Goal: Find specific page/section: Find specific page/section

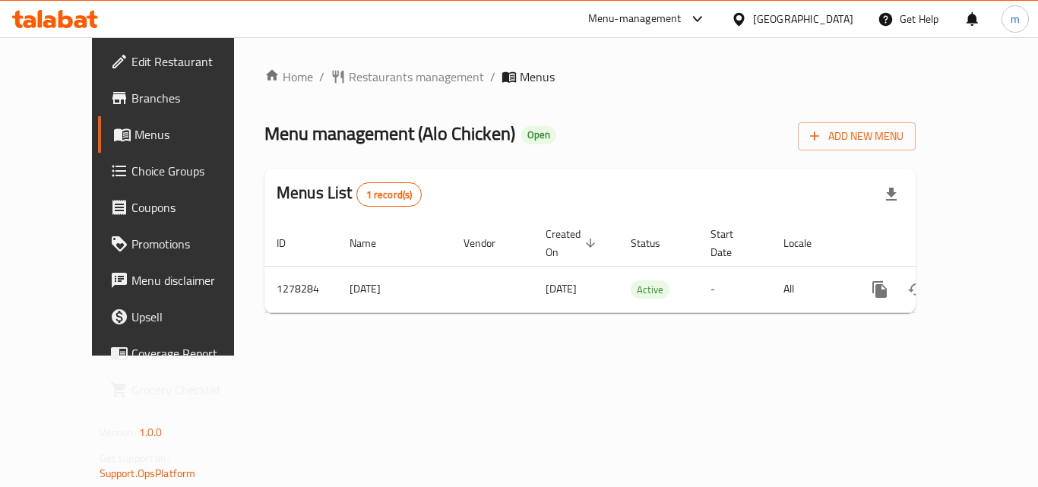
click at [737, 21] on icon at bounding box center [738, 18] width 11 height 13
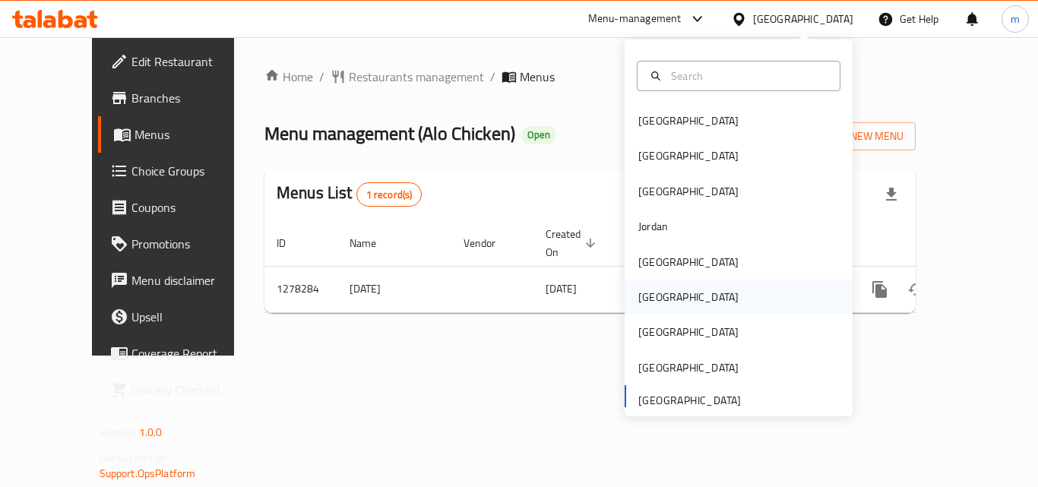
click at [653, 292] on div "[GEOGRAPHIC_DATA]" at bounding box center [688, 297] width 100 height 17
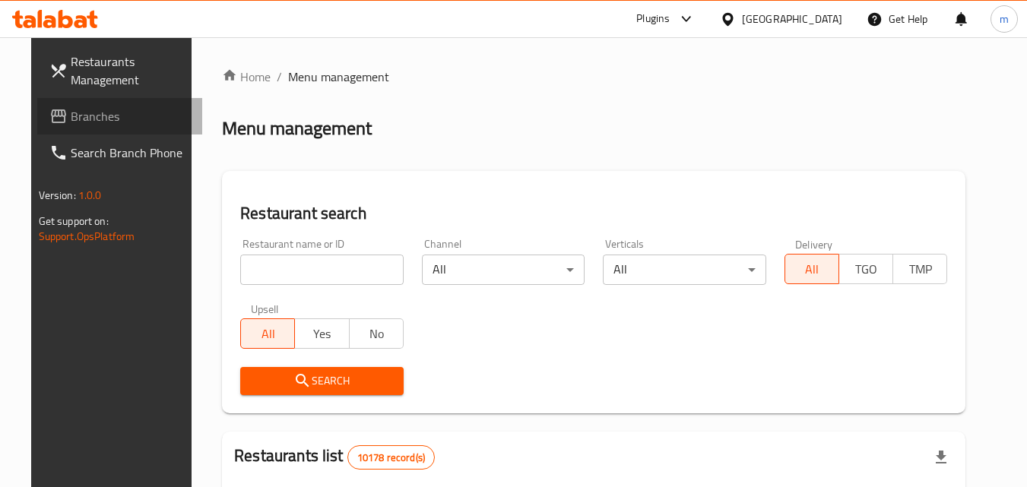
click at [63, 128] on link "Branches" at bounding box center [120, 116] width 166 height 36
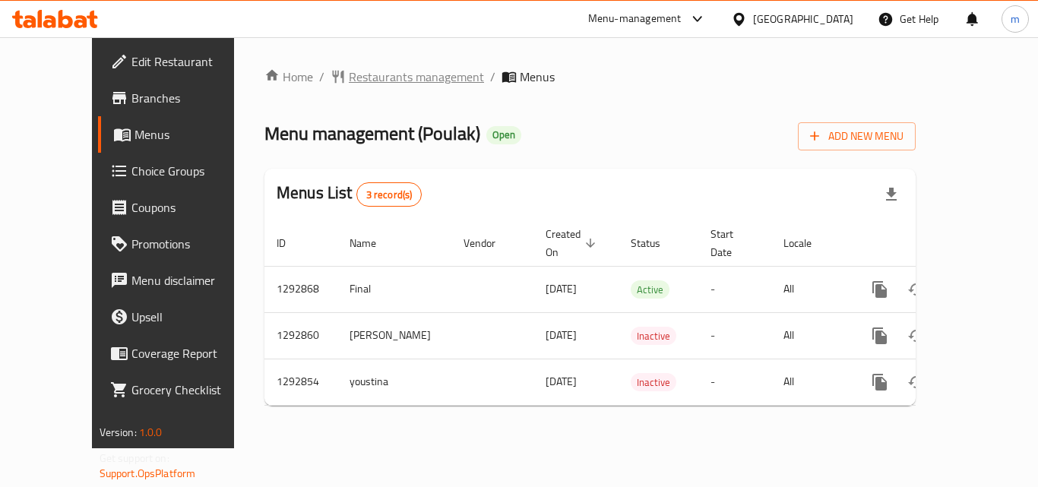
click at [349, 80] on span "Restaurants management" at bounding box center [416, 77] width 135 height 18
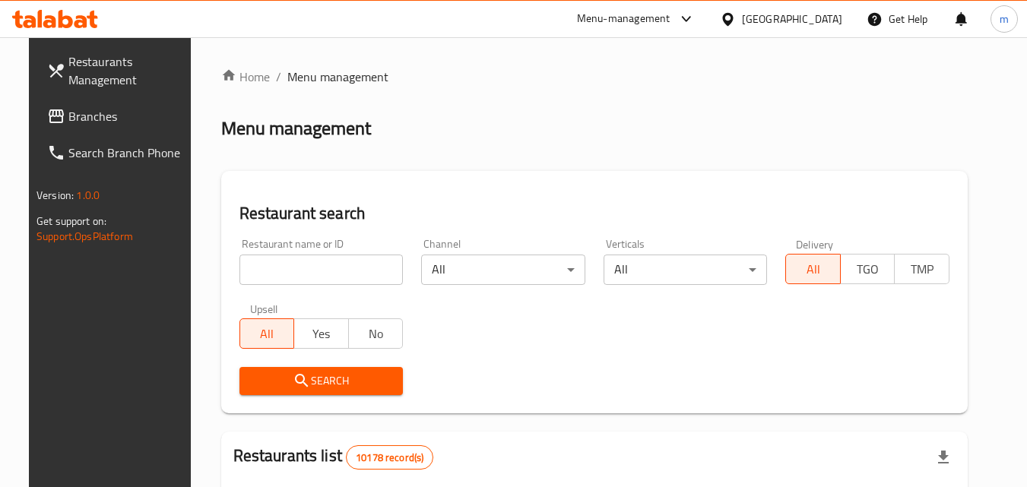
click at [306, 271] on input "search" at bounding box center [321, 270] width 164 height 30
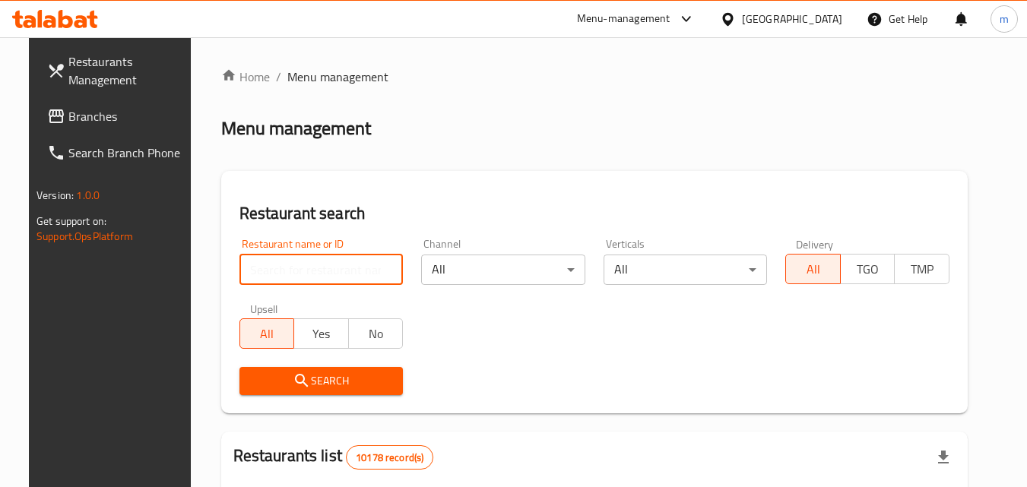
paste input "699277"
type input "699277"
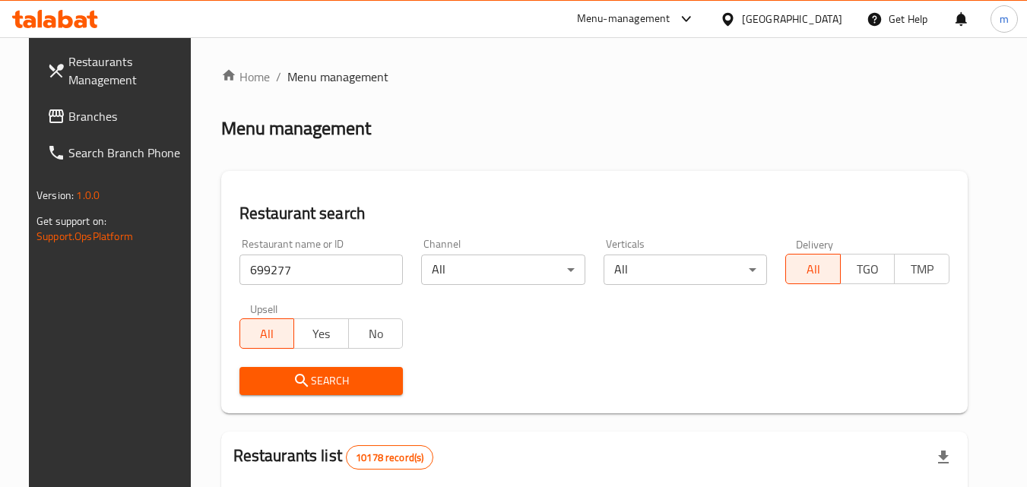
click at [297, 375] on icon "submit" at bounding box center [302, 381] width 18 height 18
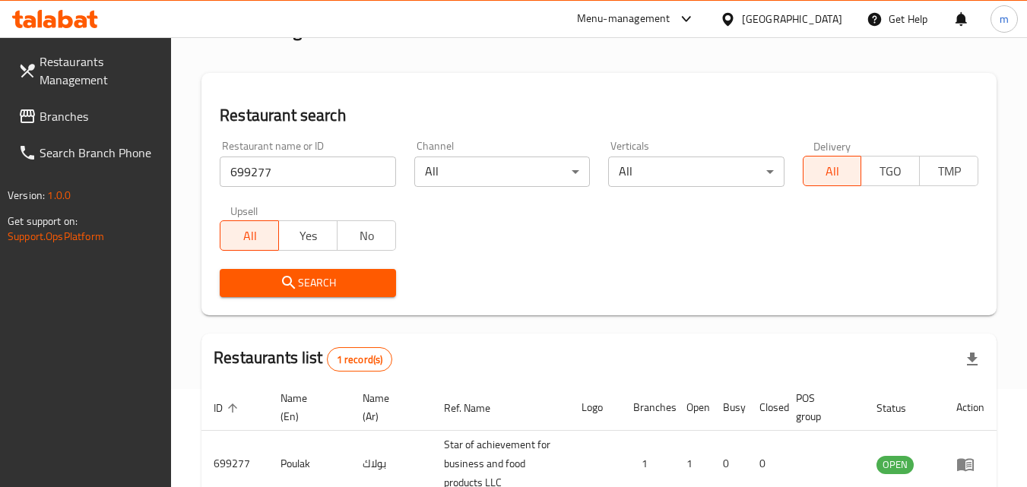
scroll to position [191, 0]
